Goal: Transaction & Acquisition: Register for event/course

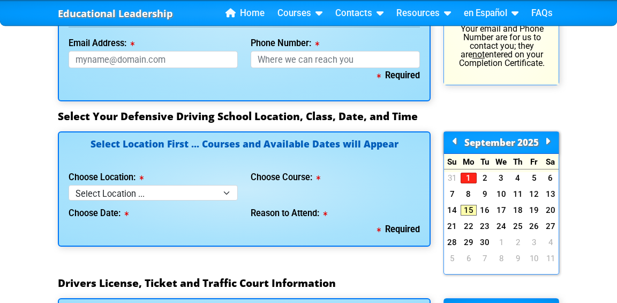
scroll to position [999, 0]
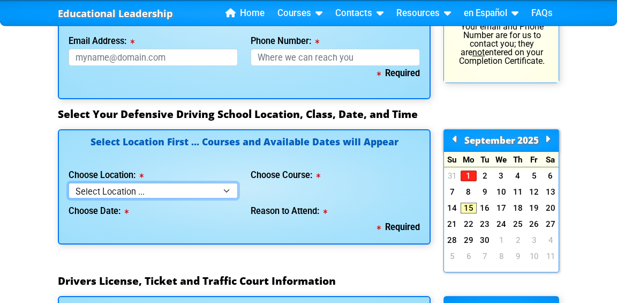
click at [218, 191] on select "Select Location ... Tampa Orlando Kissimmee [GEOGRAPHIC_DATA] - en español [GEO…" at bounding box center [153, 191] width 169 height 16
select select "2"
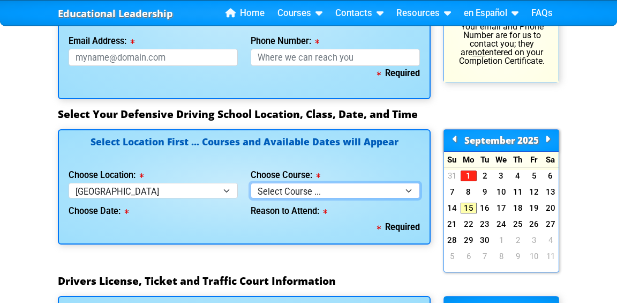
click at [294, 189] on select "Select Course ... 4 Hour BDI Class (Basic Course & TCAC) 4 Hour Under 25 Class …" at bounding box center [335, 191] width 169 height 16
select select "5"
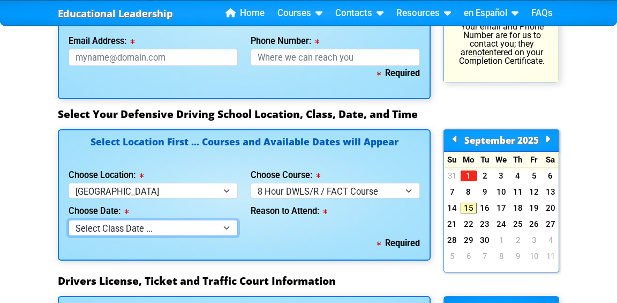
click at [99, 229] on select "Select Class Date ... [DATE] -- ([DATE] from 9:00am-6:00pm) [DATE] -- ([DATE] f…" at bounding box center [153, 228] width 169 height 16
select select "09/20/2025, 6"
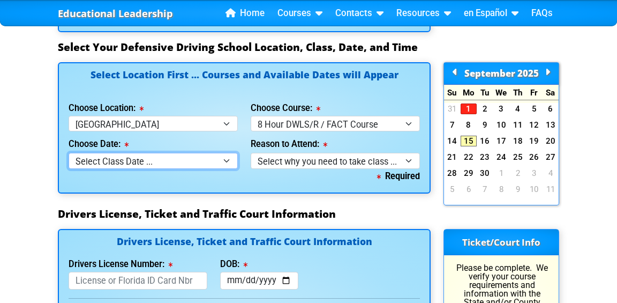
scroll to position [1067, 0]
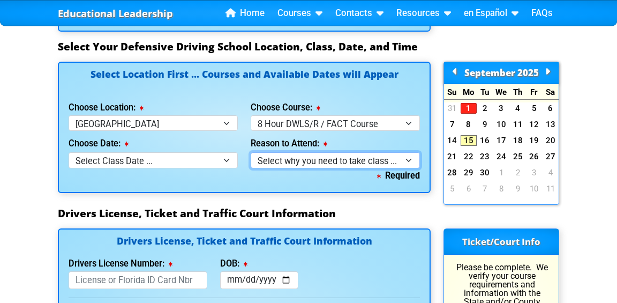
click at [280, 160] on select "Select why you need to take class ... Court Order for Driving on Suspended Lice…" at bounding box center [335, 160] width 169 height 16
select select "8 Hour DWLS/R - Court Ordered"
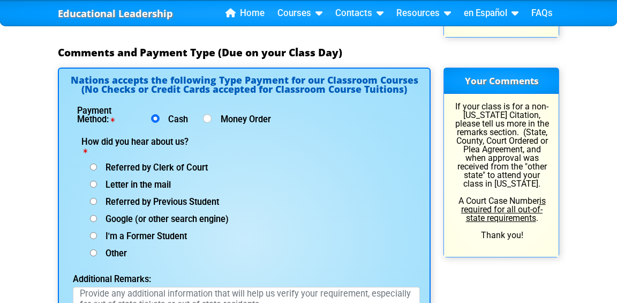
scroll to position [1502, 0]
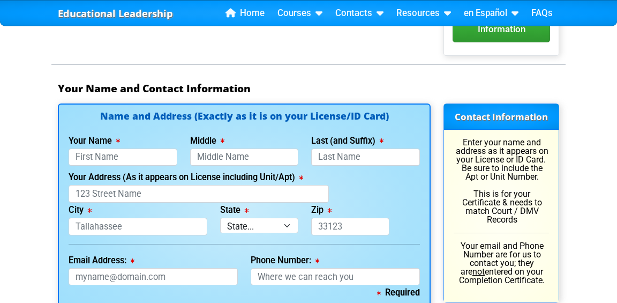
scroll to position [787, 0]
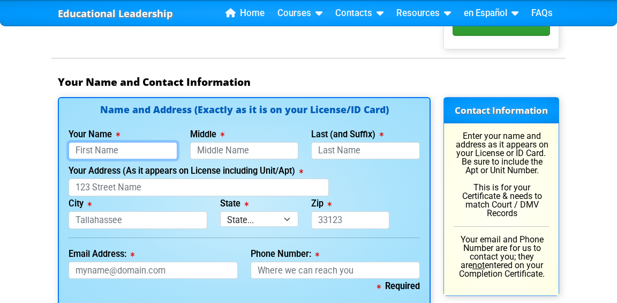
click at [77, 146] on input "Your Name" at bounding box center [123, 151] width 109 height 18
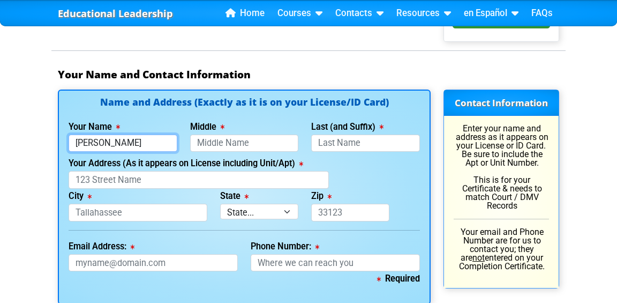
type input "[PERSON_NAME]"
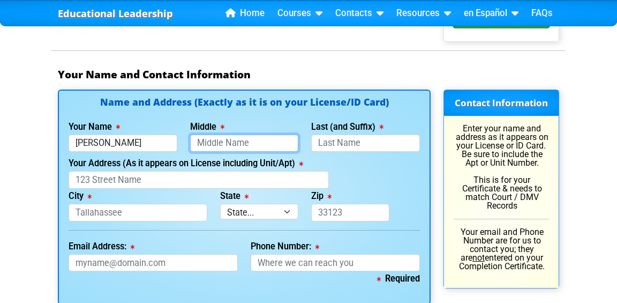
click at [201, 141] on input "Middle" at bounding box center [244, 143] width 109 height 18
type input "[PERSON_NAME]"
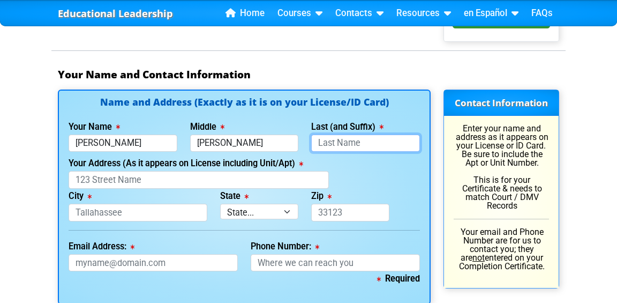
click at [340, 143] on input "Last (and Suffix)" at bounding box center [365, 143] width 109 height 18
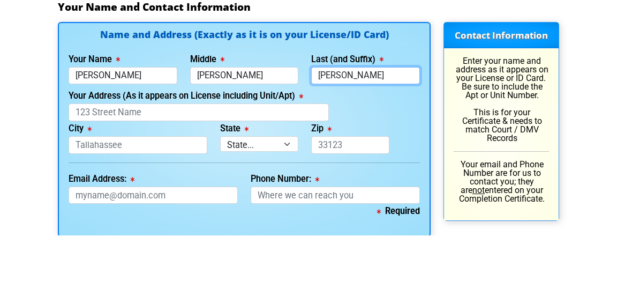
type input "[PERSON_NAME]"
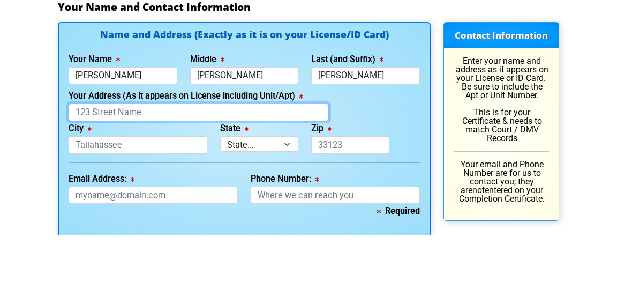
click at [78, 181] on input "Your Address (As it appears on License including Unit/Apt)" at bounding box center [199, 180] width 260 height 18
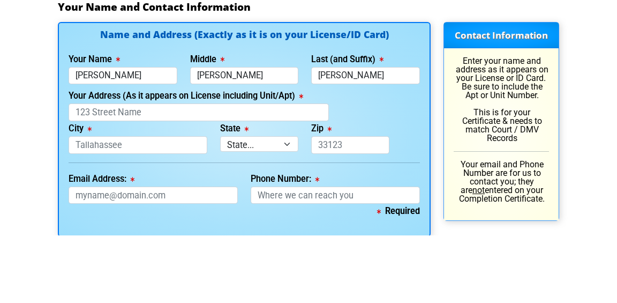
click at [13, 180] on div "Educational Leadership Home Courses Certified Defensive Driving Courses 4-Hour …" at bounding box center [308, 270] width 617 height 2129
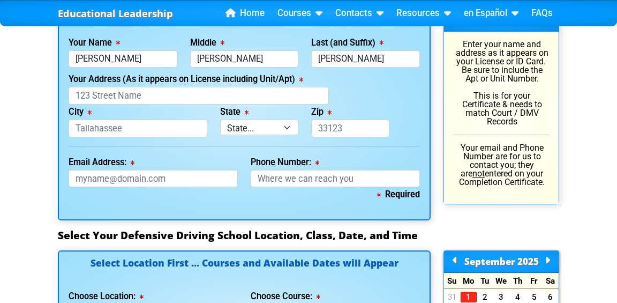
scroll to position [874, 0]
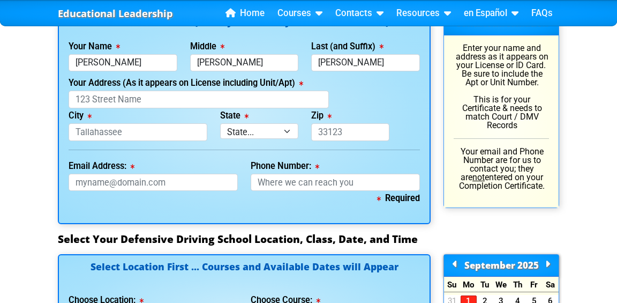
click at [18, 220] on div "Educational Leadership Home Courses Certified Defensive Driving Courses 4-Hour …" at bounding box center [308, 190] width 617 height 2129
click at [26, 176] on div "Educational Leadership Home Courses Certified Defensive Driving Courses 4-Hour …" at bounding box center [308, 190] width 617 height 2129
click at [574, 156] on div "Educational Leadership Home Courses Certified Defensive Driving Courses 4-Hour …" at bounding box center [308, 190] width 617 height 2129
click at [20, 211] on div "Educational Leadership Home Courses Certified Defensive Driving Courses 4-Hour …" at bounding box center [308, 190] width 617 height 2129
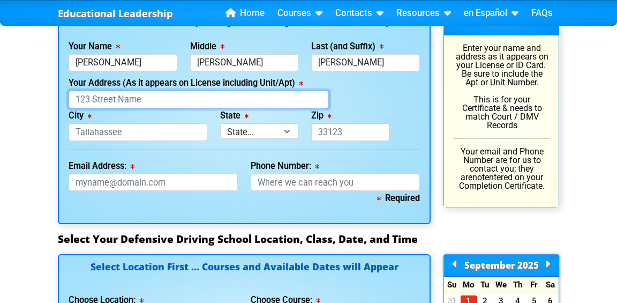
click at [80, 94] on input "Your Address (As it appears on License including Unit/Apt)" at bounding box center [199, 100] width 260 height 18
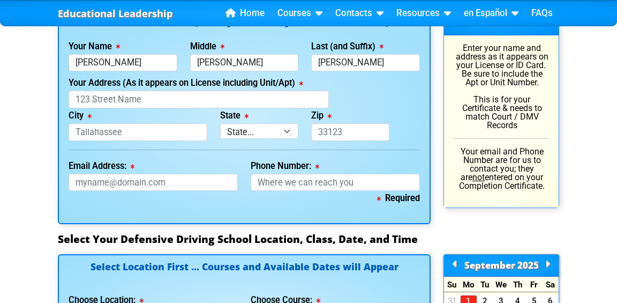
click at [33, 105] on div "Educational Leadership Home Courses Certified Defensive Driving Courses 4-Hour …" at bounding box center [308, 190] width 617 height 2129
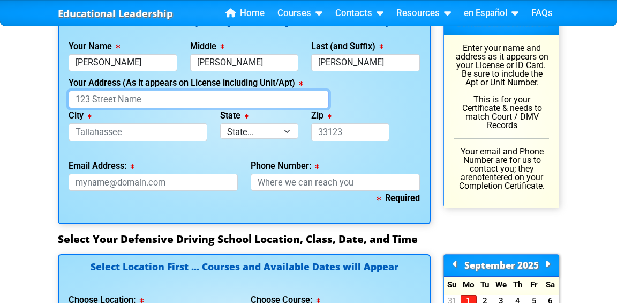
click at [76, 93] on input "Your Address (As it appears on License including Unit/Apt)" at bounding box center [199, 100] width 260 height 18
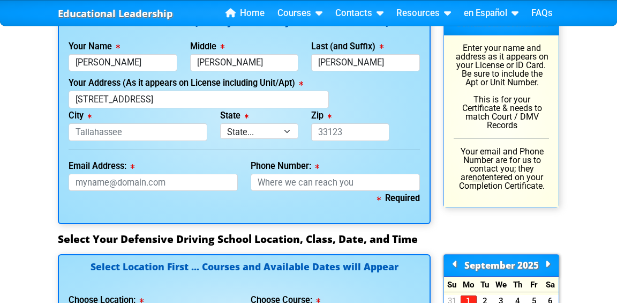
type input "[STREET_ADDRESS]"
type input "Orlando"
select select "{"fullName":"Florida","abbreviation":"FL","uniqueId":"1d559909-6cf0-4a4d-848e-a…"
type input "32836"
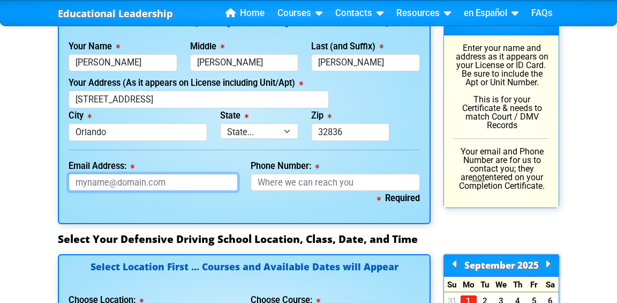
click at [81, 178] on input "Email Address:" at bounding box center [153, 183] width 169 height 18
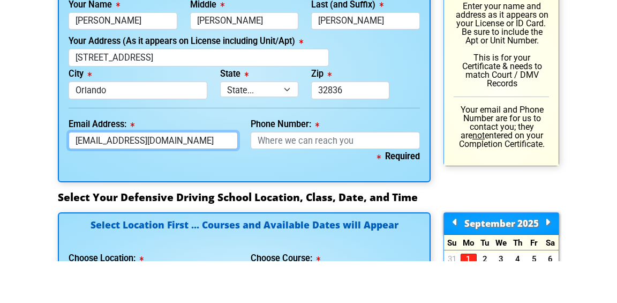
type input "[EMAIL_ADDRESS][DOMAIN_NAME]"
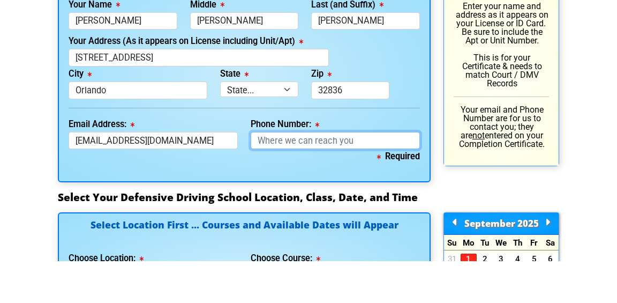
click at [266, 183] on input "Phone Number:" at bounding box center [335, 183] width 169 height 18
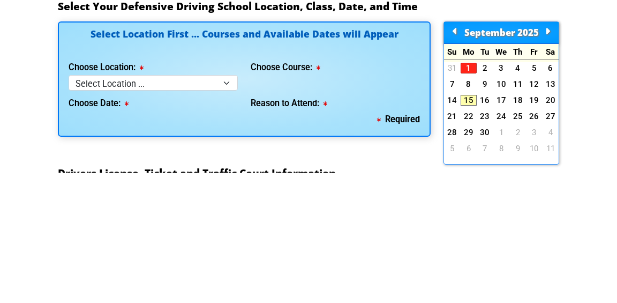
scroll to position [977, 0]
type input "[PHONE_NUMBER]"
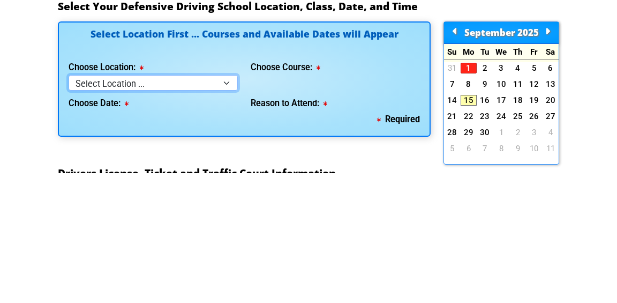
click at [92, 216] on select "Select Location ... Tampa Orlando Kissimmee [GEOGRAPHIC_DATA] - en español [GEO…" at bounding box center [153, 213] width 169 height 16
select select "2"
select select
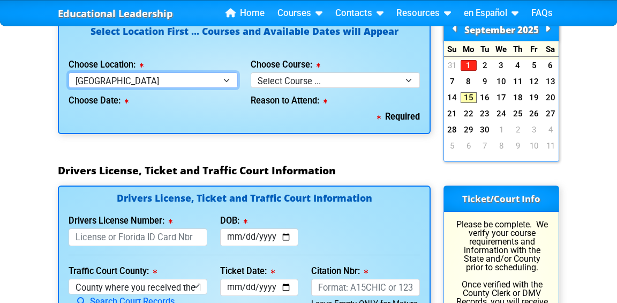
scroll to position [1110, 0]
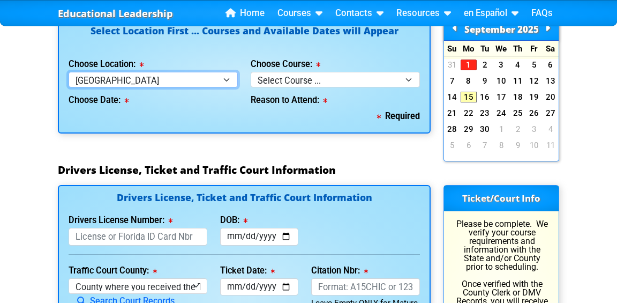
click at [140, 84] on select "Select Location ... Tampa Orlando Kissimmee [GEOGRAPHIC_DATA] - en español [GEO…" at bounding box center [153, 80] width 169 height 16
select select "3"
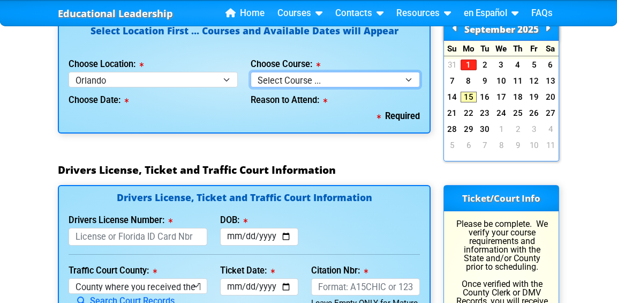
click at [272, 74] on select "Select Course ... 4 Hour Under 25 Class (STOP or Youthful Offender) 8 Hour Aggr…" at bounding box center [335, 80] width 169 height 16
select select "5"
select select
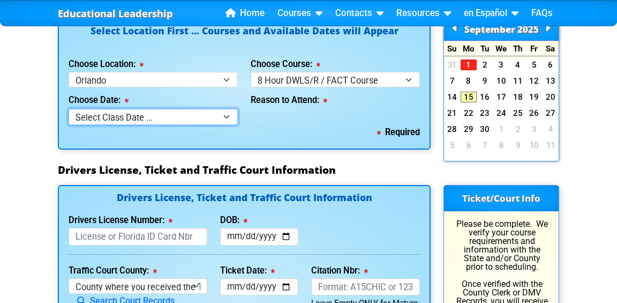
click at [104, 113] on select "Select Class Date ... [DATE] -- (Registration Closed - Class Full)" at bounding box center [153, 117] width 169 height 16
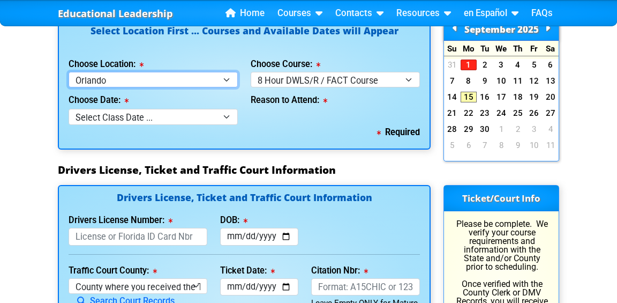
click at [109, 80] on select "Select Location ... Tampa Orlando Kissimmee [GEOGRAPHIC_DATA] - en español [GEO…" at bounding box center [153, 80] width 169 height 16
select select "2"
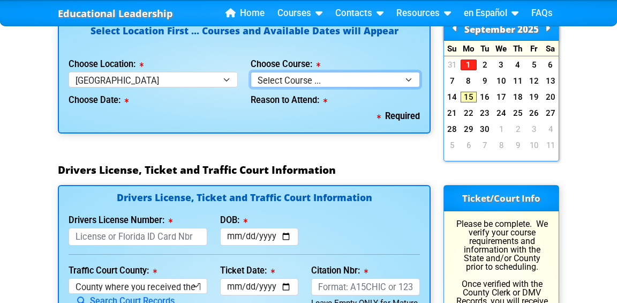
click at [267, 78] on select "Select Course ... 4 Hour BDI Class (Basic Course & TCAC) 4 Hour Under 25 Class …" at bounding box center [335, 80] width 169 height 16
select select "5"
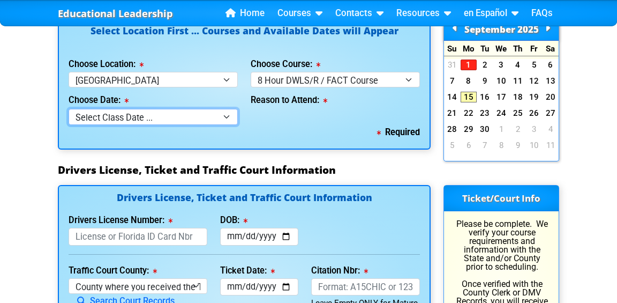
click at [95, 109] on select "Select Class Date ... [DATE] -- ([DATE] from 9:00am-6:00pm) [DATE] -- ([DATE] f…" at bounding box center [153, 117] width 169 height 16
select select "[DATE], 11"
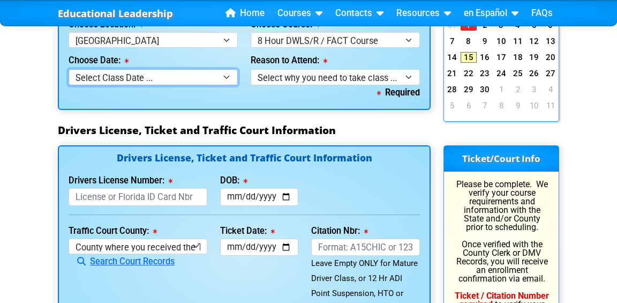
scroll to position [1154, 0]
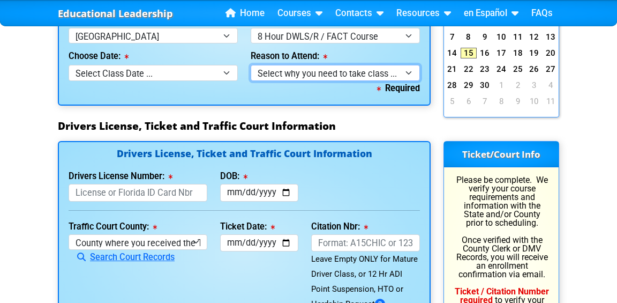
click at [275, 77] on select "Select why you need to take class ... Court Order for Driving on Suspended Lice…" at bounding box center [335, 73] width 169 height 16
select select "8 Hour DWLS/R - Court Ordered"
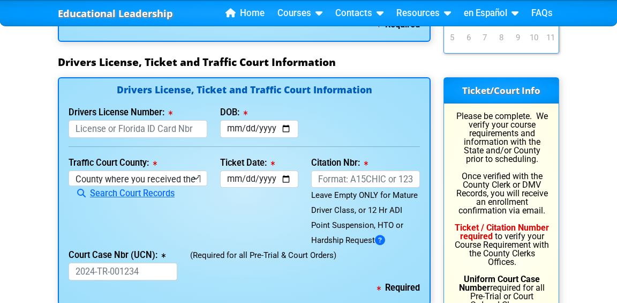
scroll to position [1222, 0]
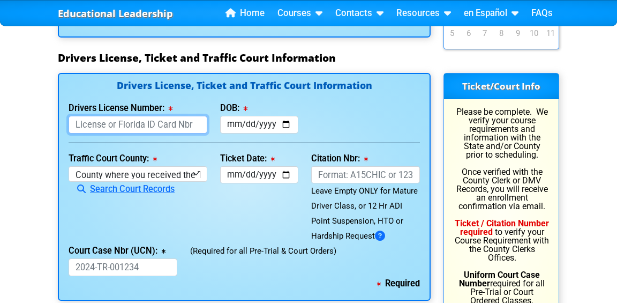
click at [77, 119] on input "Drivers License Number:" at bounding box center [138, 125] width 139 height 18
type input "T65373013"
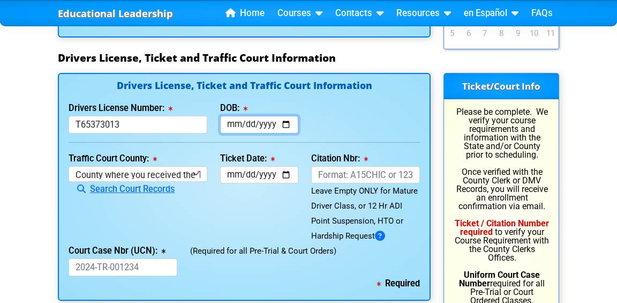
click at [232, 120] on input "DOB:" at bounding box center [259, 125] width 78 height 18
type input "[DATE]"
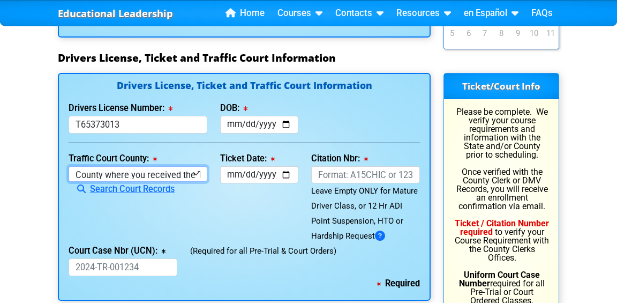
click at [83, 168] on select "County where you received the Ticket Out of State Out of State - [US_STATE] Out…" at bounding box center [138, 174] width 139 height 16
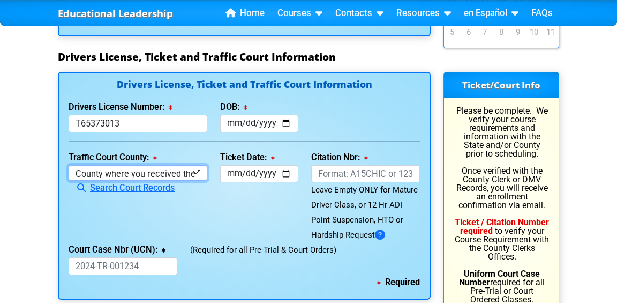
scroll to position [1222, 0]
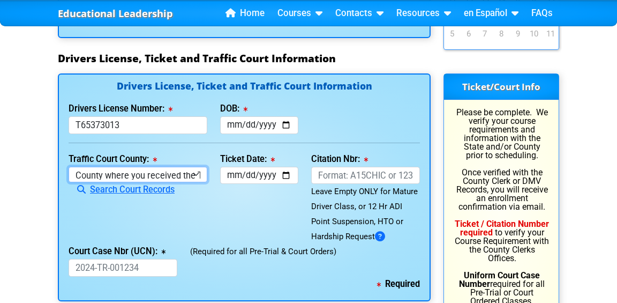
click at [98, 174] on select "County where you received the Ticket Out of State Out of State - [US_STATE] Out…" at bounding box center [138, 175] width 139 height 16
select select "{"countyName":"Osceola","state":"FL","uniqueId":"e0d9688b-550c-4624-8ae7-006401…"
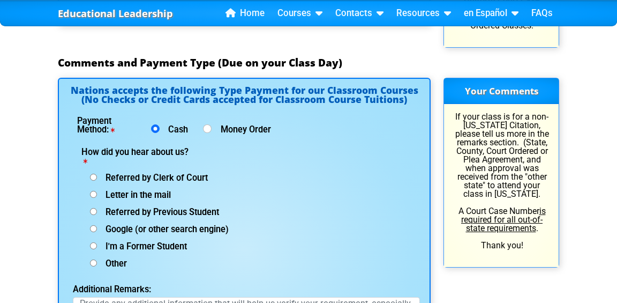
scroll to position [1498, 0]
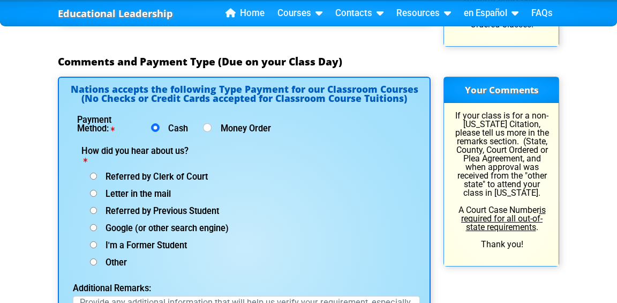
click at [90, 225] on input "Google (or other search engine)" at bounding box center [93, 227] width 7 height 7
radio input "true"
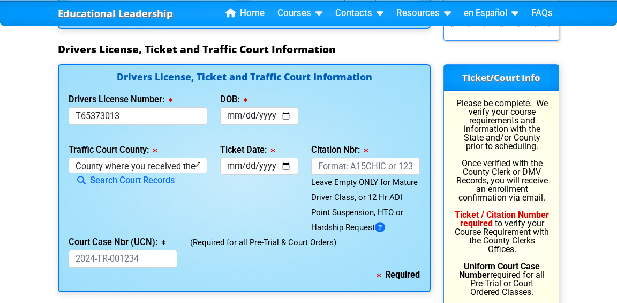
scroll to position [1235, 0]
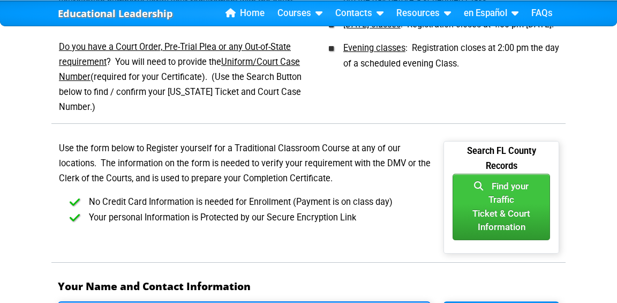
scroll to position [582, 0]
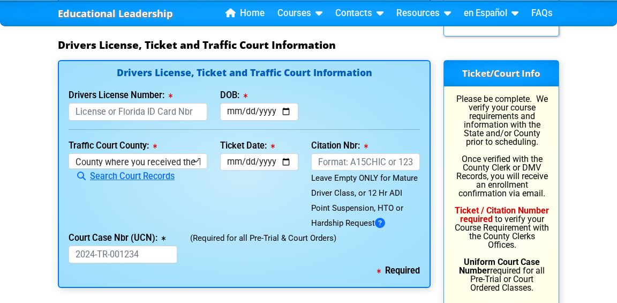
scroll to position [1237, 0]
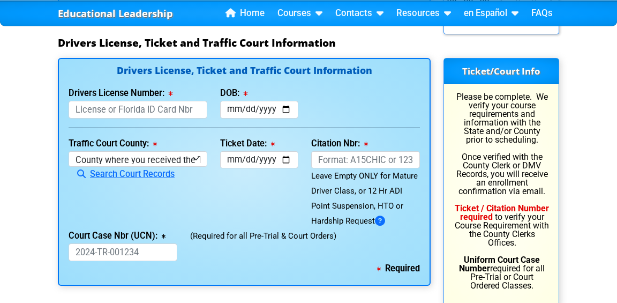
click at [384, 221] on icon at bounding box center [380, 221] width 10 height 1
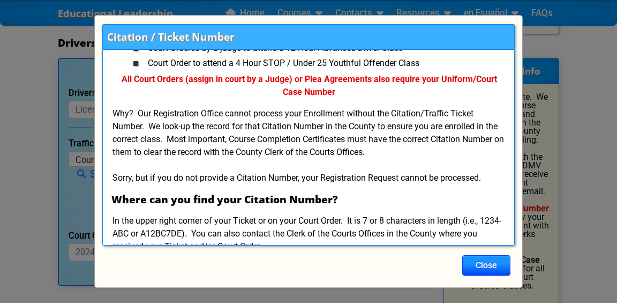
scroll to position [105, 0]
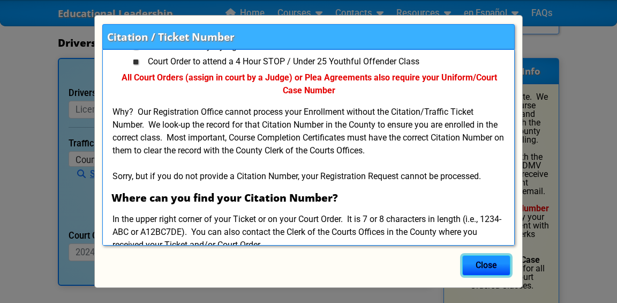
click at [494, 264] on button "Close" at bounding box center [486, 265] width 48 height 20
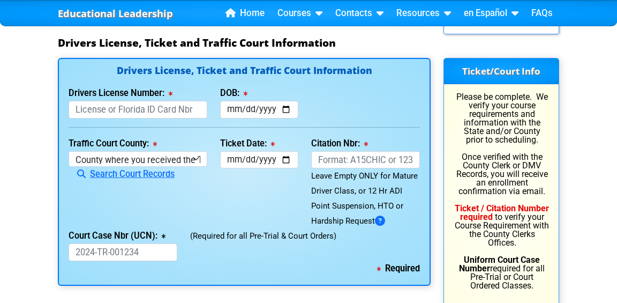
click at [385, 221] on icon at bounding box center [380, 221] width 10 height 1
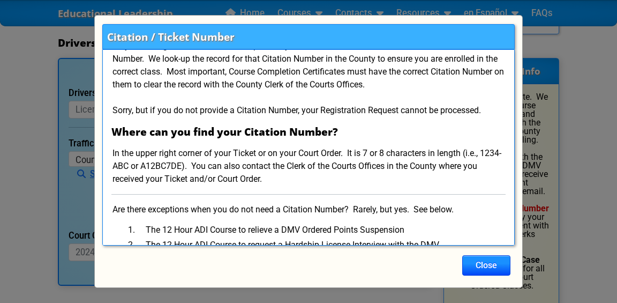
scroll to position [170, 0]
click at [574, 144] on div "Citation / Ticket Number Leave Empty ONLY for 12 Hr Point Suspension or Hardshi…" at bounding box center [308, 151] width 617 height 303
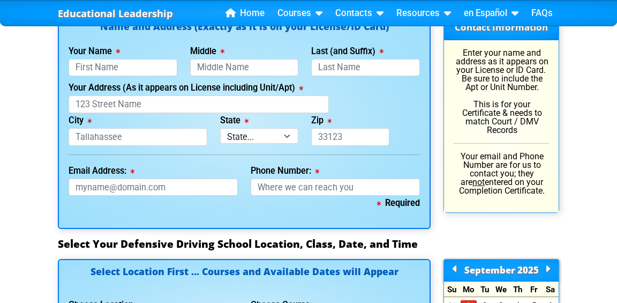
scroll to position [853, 0]
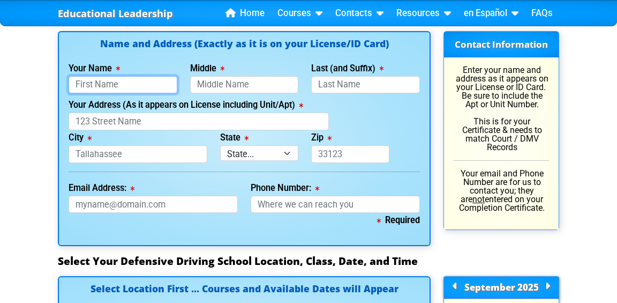
click at [80, 80] on input "Your Name" at bounding box center [123, 85] width 109 height 18
type input "[PERSON_NAME]"
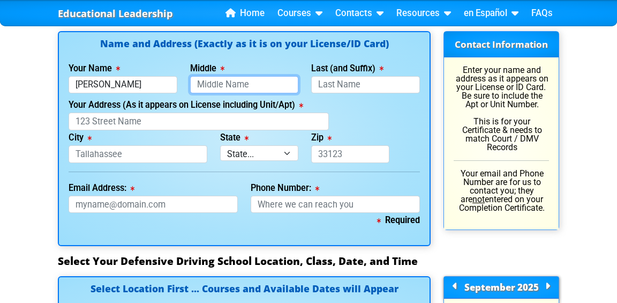
click at [253, 87] on input "Middle" at bounding box center [244, 85] width 109 height 18
type input "[PERSON_NAME]"
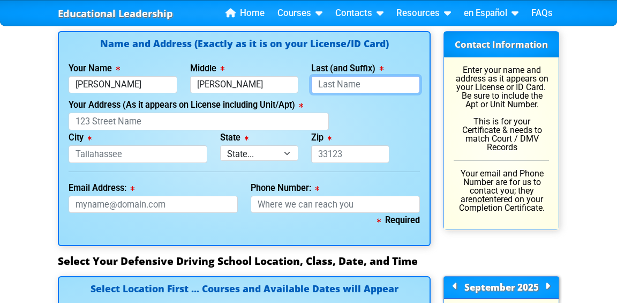
click at [327, 83] on input "Last (and Suffix)" at bounding box center [365, 85] width 109 height 18
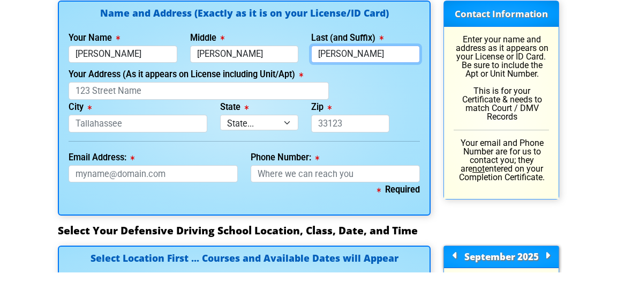
type input "[PERSON_NAME]"
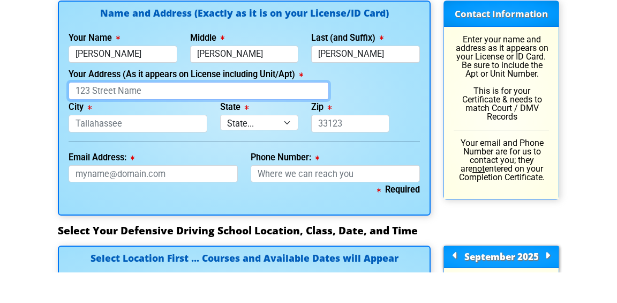
click at [85, 122] on input "Your Address (As it appears on License including Unit/Apt)" at bounding box center [199, 122] width 260 height 18
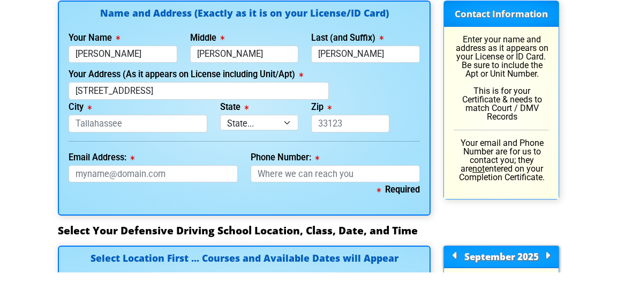
type input "[STREET_ADDRESS]"
type input "Orlando"
select select "{"fullName":"[US_STATE]","abbreviation":"FL","uniqueId":"1d559909-6cf0-4a4d-848…"
type input "32836"
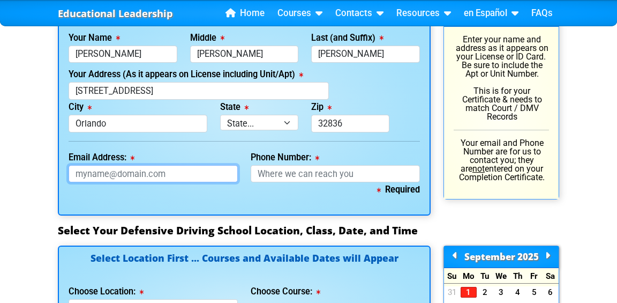
click at [81, 176] on input "Email Address:" at bounding box center [153, 174] width 169 height 18
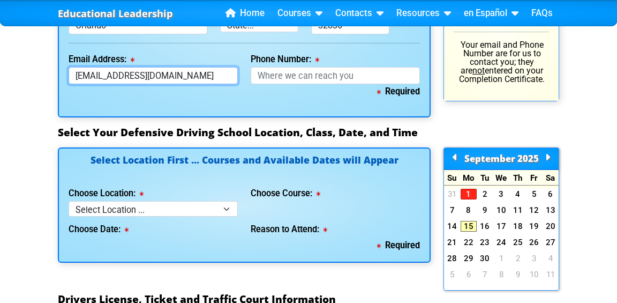
type input "[EMAIL_ADDRESS][DOMAIN_NAME]"
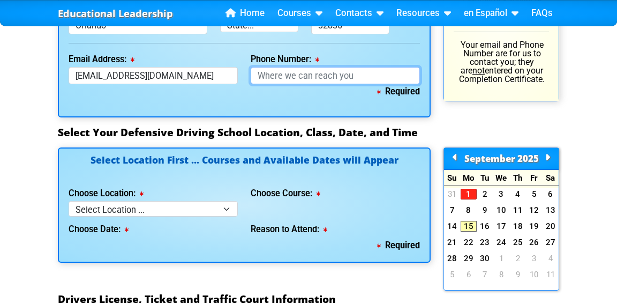
click at [267, 78] on input "Phone Number:" at bounding box center [335, 76] width 169 height 18
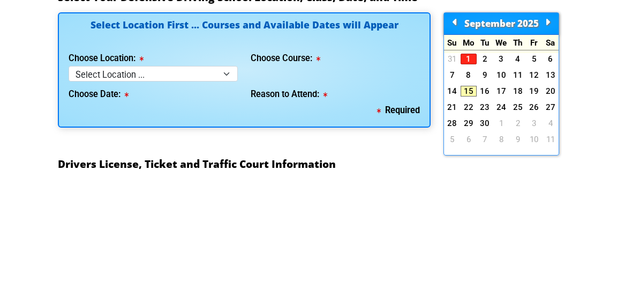
scroll to position [987, 0]
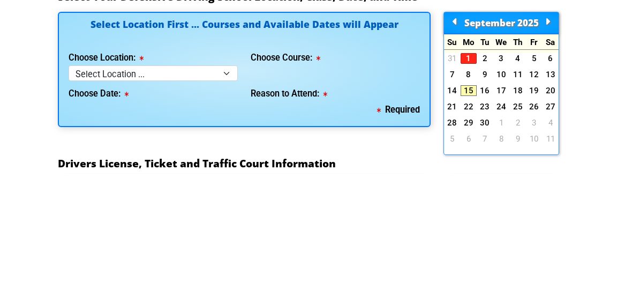
type input "[PHONE_NUMBER]"
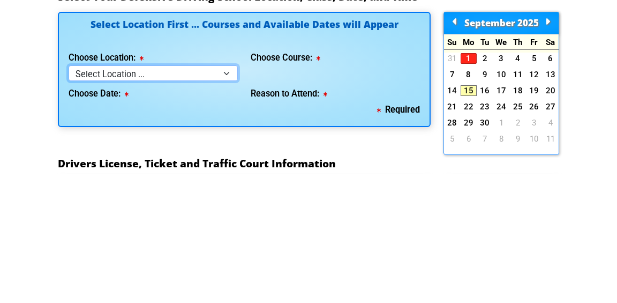
click at [84, 208] on select "Select Location ... Tampa Orlando Kissimmee [GEOGRAPHIC_DATA] - en español [GEO…" at bounding box center [153, 203] width 169 height 16
select select "2"
select select
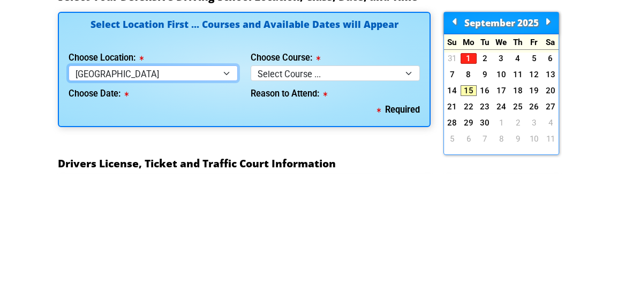
scroll to position [1116, 0]
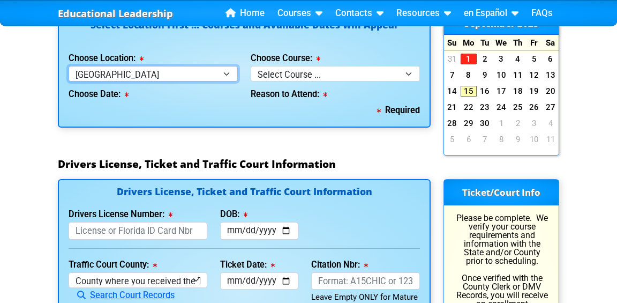
click at [113, 70] on select "Select Location ... Tampa Orlando Kissimmee [GEOGRAPHIC_DATA] - en español [GEO…" at bounding box center [153, 74] width 169 height 16
select select "4"
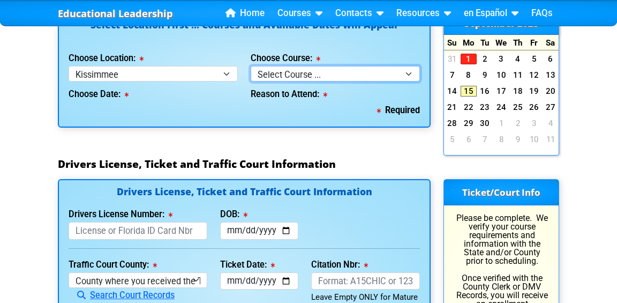
click at [288, 75] on select "Select Course ... 4 Hour BDI Class (Basic Course & TCAC) 4 Hour Under 25 Class …" at bounding box center [335, 74] width 169 height 16
select select "5"
select select
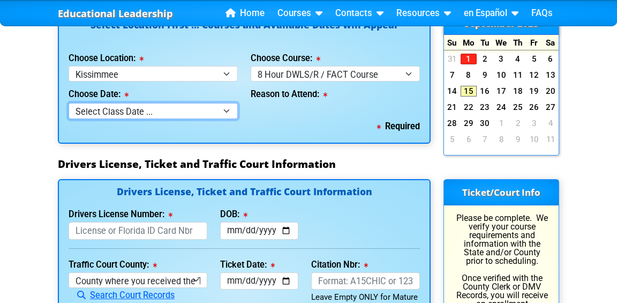
click at [92, 115] on select "Select Class Date ... [DATE] -- (Registration Closed @ 4:30 pm)" at bounding box center [153, 111] width 169 height 16
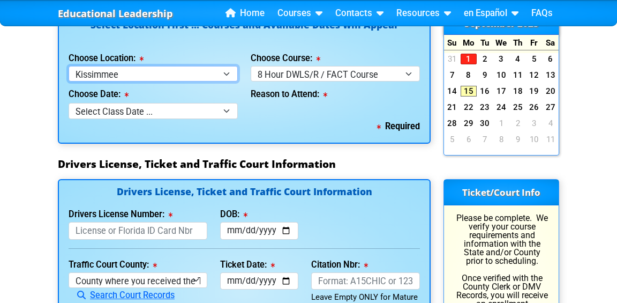
click at [125, 78] on select "Select Location ... Tampa Orlando Kissimmee [GEOGRAPHIC_DATA] - en español [GEO…" at bounding box center [153, 74] width 169 height 16
select select "3"
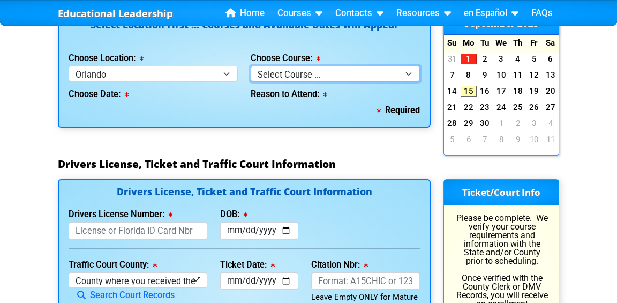
click at [274, 73] on select "Select Course ... 4 Hour Under 25 Class (STOP or Youthful Offender) 8 Hour Aggr…" at bounding box center [335, 74] width 169 height 16
select select "5"
select select
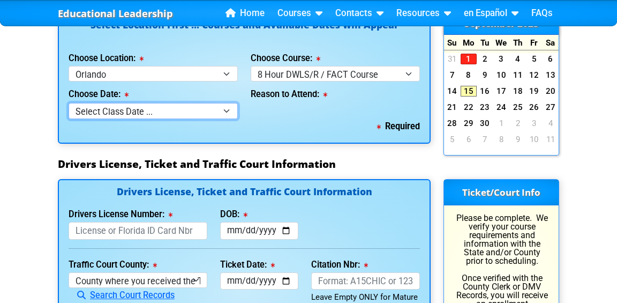
click at [102, 113] on select "Select Class Date ... [DATE] -- (Registration Closed - Class Full)" at bounding box center [153, 111] width 169 height 16
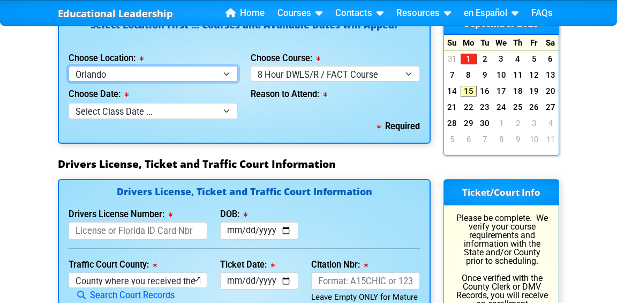
click at [124, 76] on select "Select Location ... Tampa Orlando Kissimmee [GEOGRAPHIC_DATA] - en español [GEO…" at bounding box center [153, 74] width 169 height 16
select select "2"
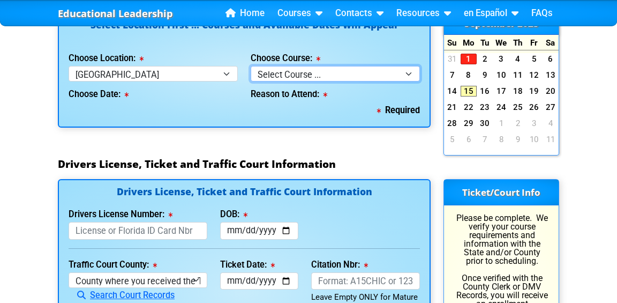
click at [277, 71] on select "Select Course ... 4 Hour BDI Class (Basic Course & TCAC) 4 Hour Under 25 Class …" at bounding box center [335, 74] width 169 height 16
select select "5"
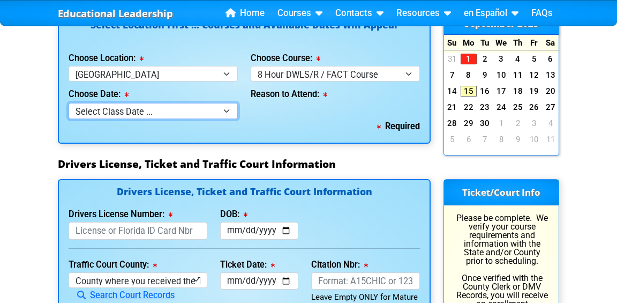
click at [101, 113] on select "Select Class Date ... [DATE] -- ([DATE] from 9:00am-6:00pm) [DATE] -- ([DATE] f…" at bounding box center [153, 111] width 169 height 16
select select "[DATE], 11"
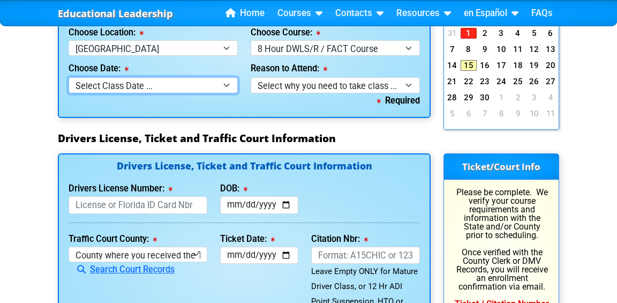
scroll to position [1145, 0]
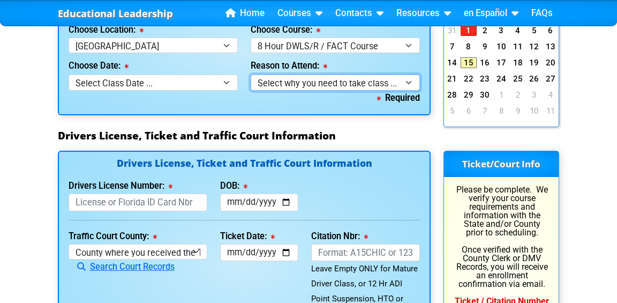
click at [287, 84] on select "Select why you need to take class ... Court Order for Driving on Suspended Lice…" at bounding box center [335, 82] width 169 height 16
select select "8 Hour DWLS/R - Court Ordered"
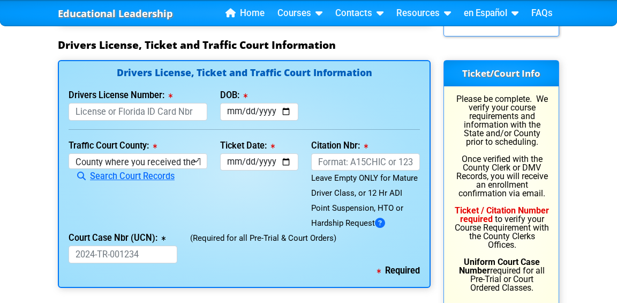
scroll to position [1238, 0]
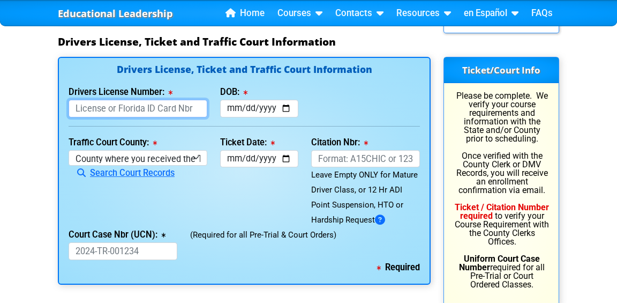
click at [92, 107] on input "Drivers License Number:" at bounding box center [138, 109] width 139 height 18
type input "T65373013"
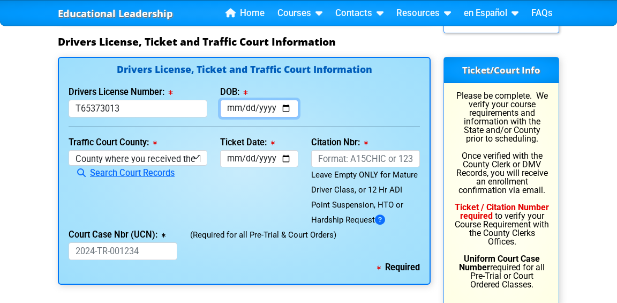
click at [234, 107] on input "DOB:" at bounding box center [259, 109] width 78 height 18
type input "[DATE]"
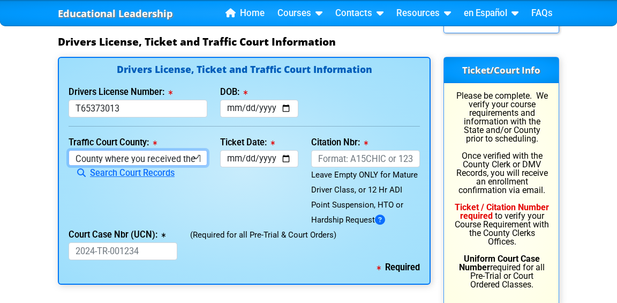
click at [95, 157] on select "County where you received the Ticket Out of State Out of State - [US_STATE] Out…" at bounding box center [138, 158] width 139 height 16
select select "{"countyName":"Osceola","state":"[US_STATE]","uniqueId":"e0d9688b-550c-4624-8ae…"
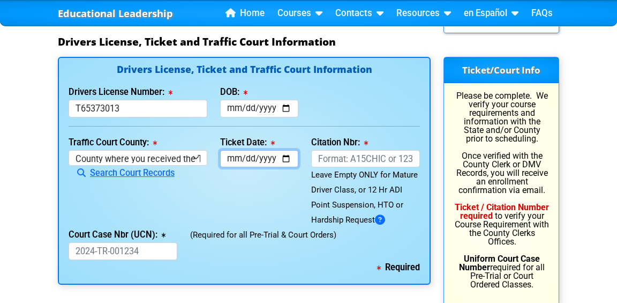
click at [234, 160] on input "Ticket Date:" at bounding box center [259, 159] width 78 height 18
type input "[DATE]"
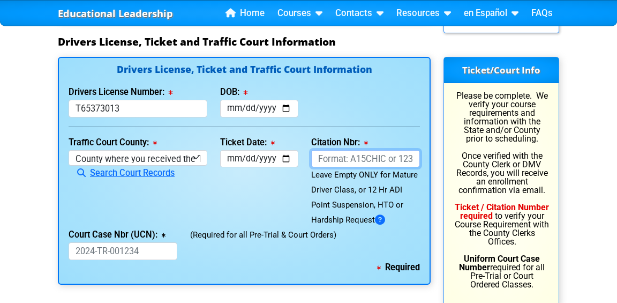
click at [320, 159] on input "Citation Nbr:" at bounding box center [365, 159] width 109 height 18
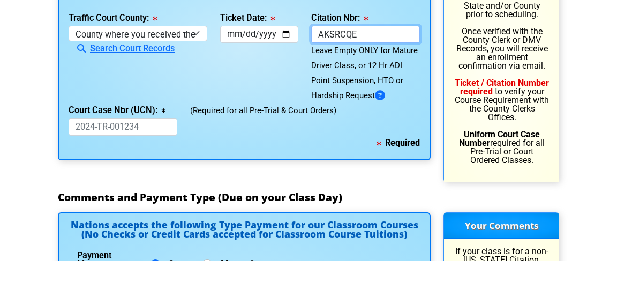
type input "AKSRCQE"
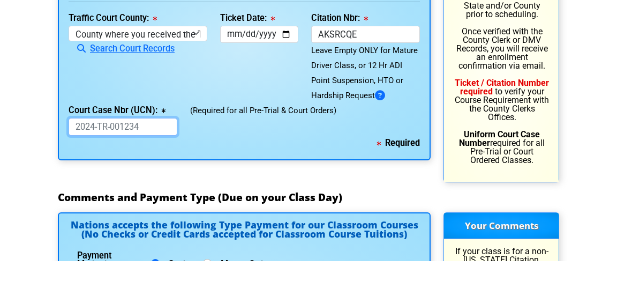
click at [72, 167] on input "Court Case Nbr (UCN):" at bounding box center [123, 169] width 109 height 18
type input "2025 CT 000522"
click at [459, 126] on b "Ticket / Citation Number required" at bounding box center [502, 128] width 94 height 19
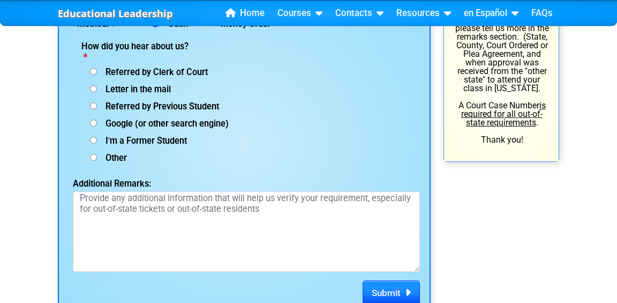
scroll to position [1588, 0]
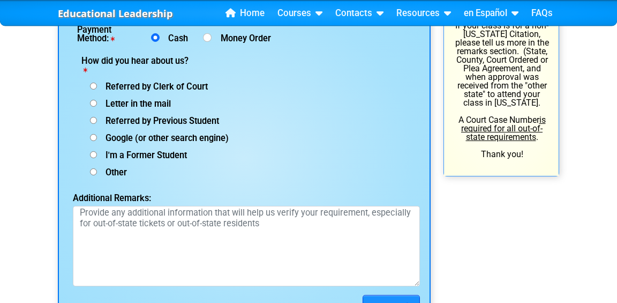
click at [90, 134] on input "Google (or other search engine)" at bounding box center [93, 137] width 7 height 7
radio input "true"
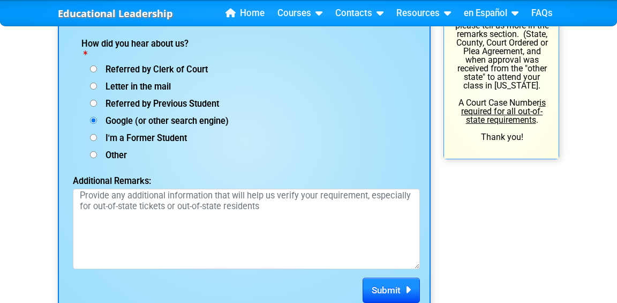
scroll to position [1606, 0]
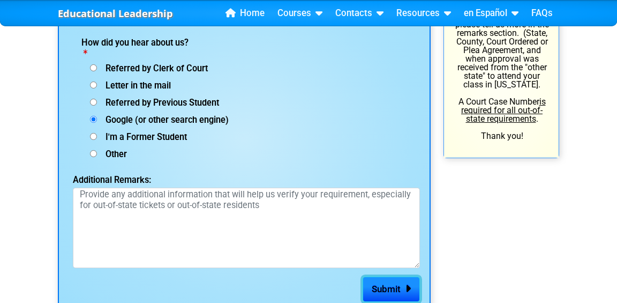
click at [384, 283] on span "Submit" at bounding box center [386, 288] width 29 height 11
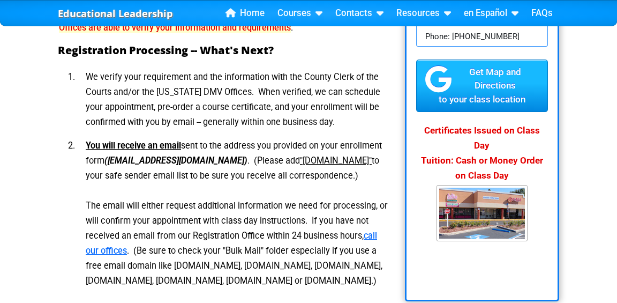
scroll to position [232, 0]
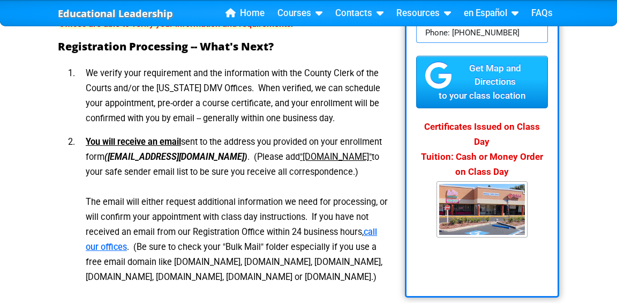
click at [30, 234] on div "Educational Leadership Home Courses Certified Defensive Driving Courses 4-Hour …" at bounding box center [308, 307] width 617 height 1079
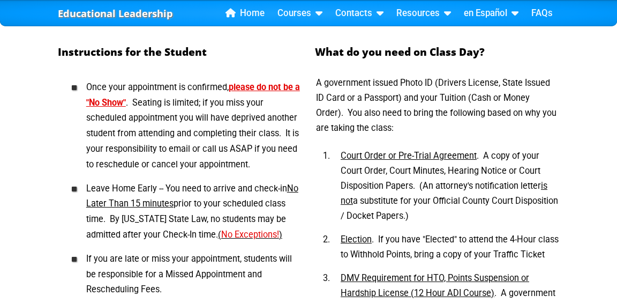
scroll to position [529, 0]
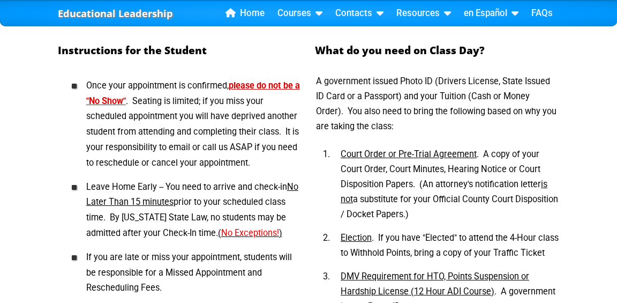
click at [32, 237] on div "Educational Leadership Home Courses Certified Defensive Driving Courses 4-Hour …" at bounding box center [308, 10] width 617 height 1079
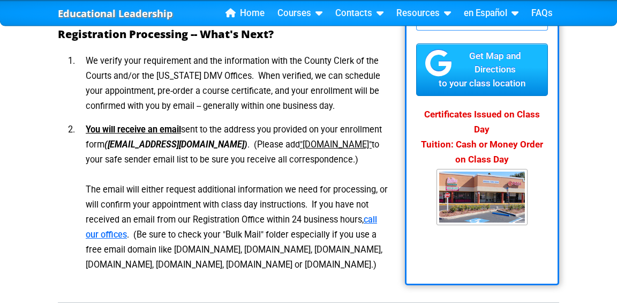
scroll to position [244, 0]
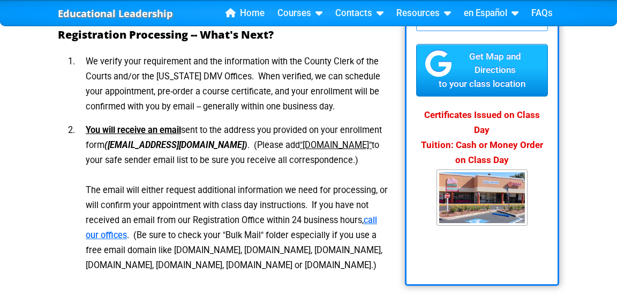
click at [41, 207] on div "Educational Leadership Home Courses Certified Defensive Driving Courses 4-Hour …" at bounding box center [308, 295] width 617 height 1079
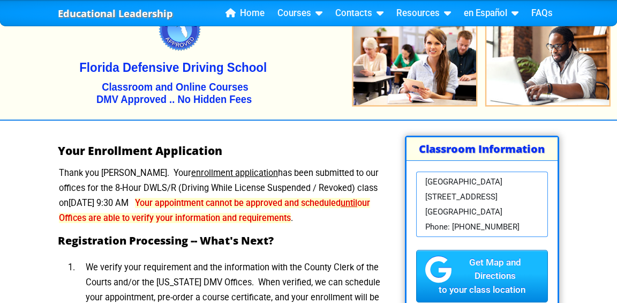
scroll to position [51, 0]
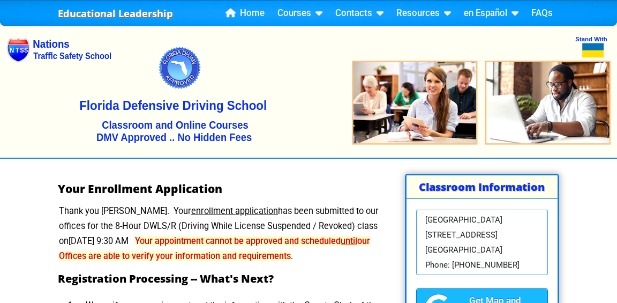
scroll to position [1, 0]
